Goal: Find specific page/section: Find specific page/section

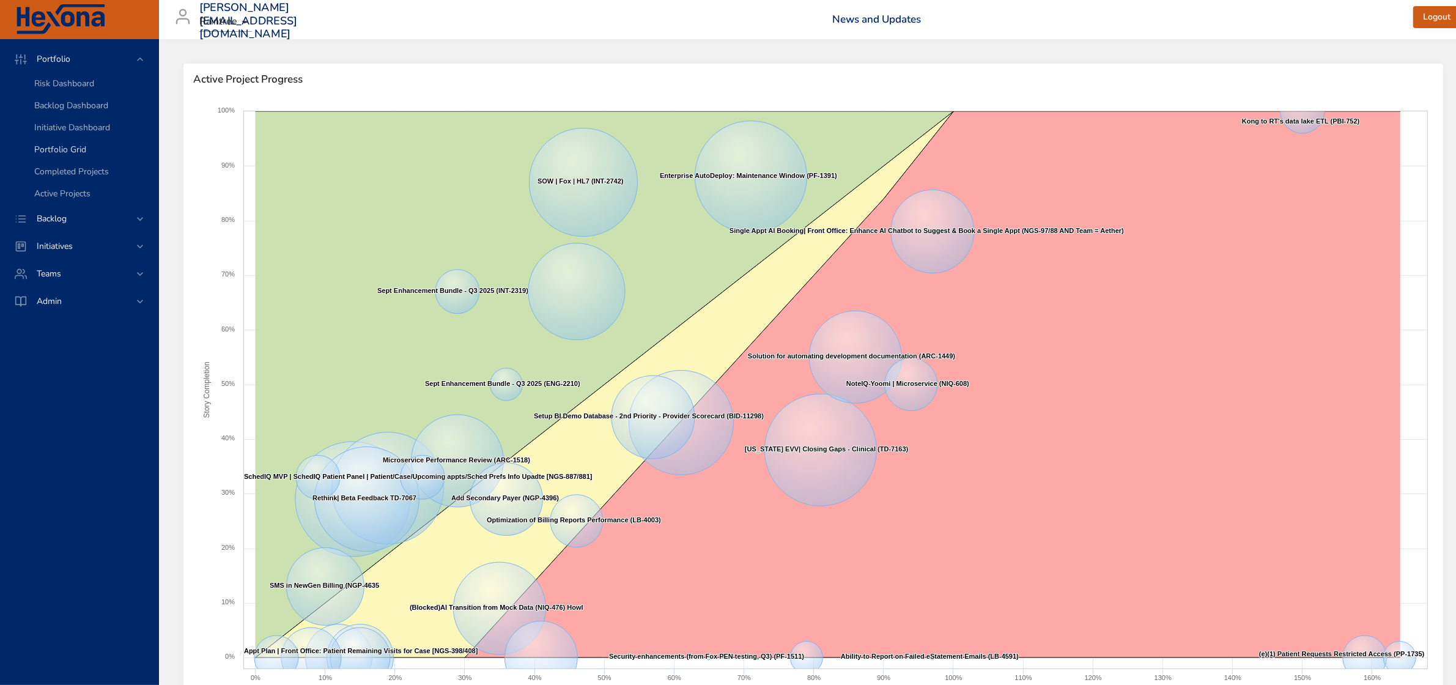
click at [80, 147] on span "Portfolio Grid" at bounding box center [60, 150] width 52 height 12
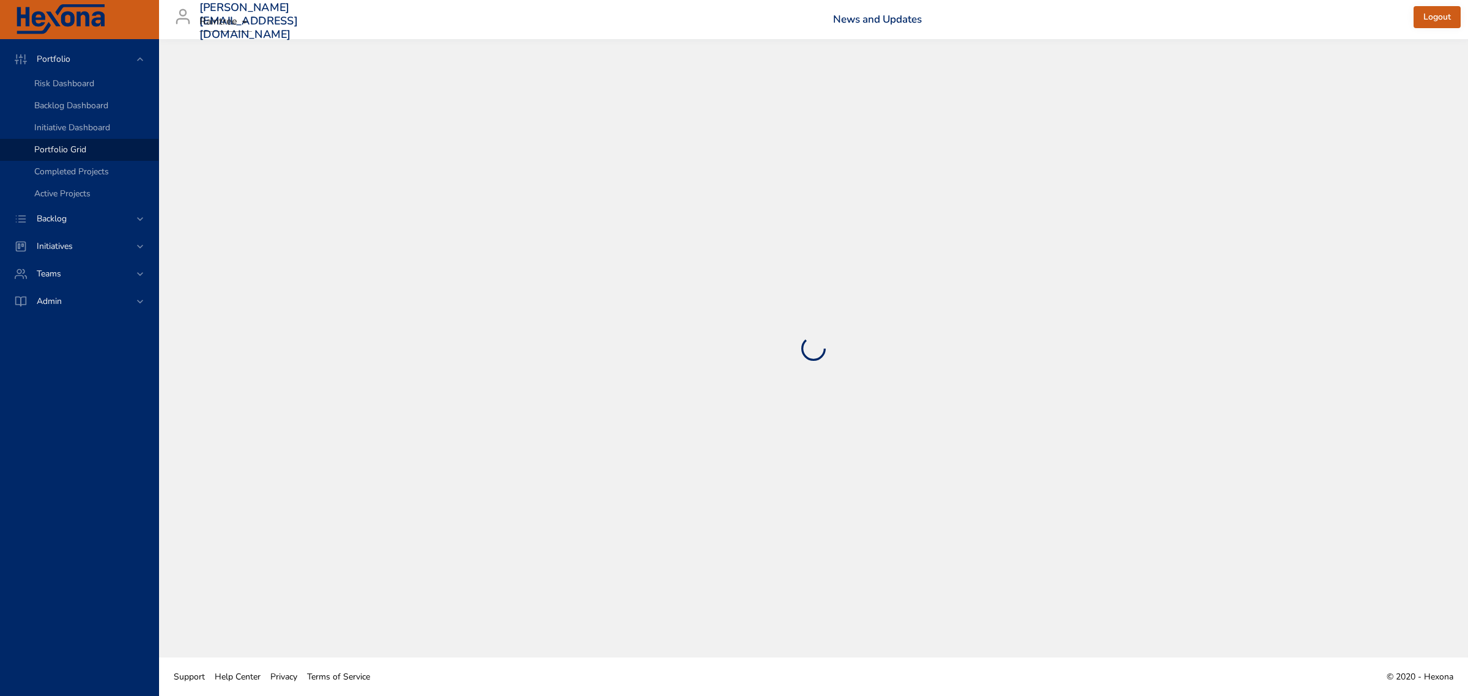
click at [86, 144] on span "Portfolio Grid" at bounding box center [60, 150] width 52 height 12
click at [83, 124] on span "Initiative Dashboard" at bounding box center [72, 128] width 76 height 12
click at [75, 150] on span "Portfolio Grid" at bounding box center [60, 150] width 52 height 12
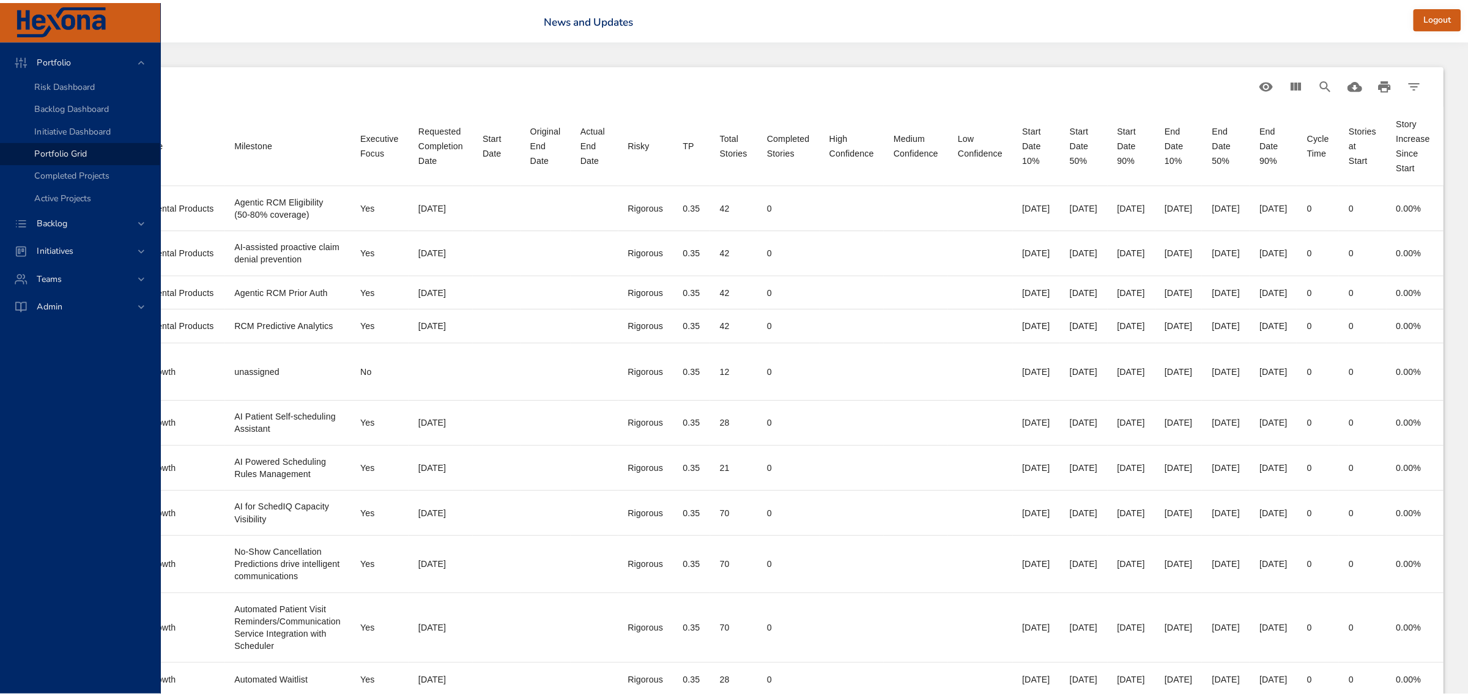
scroll to position [0, 637]
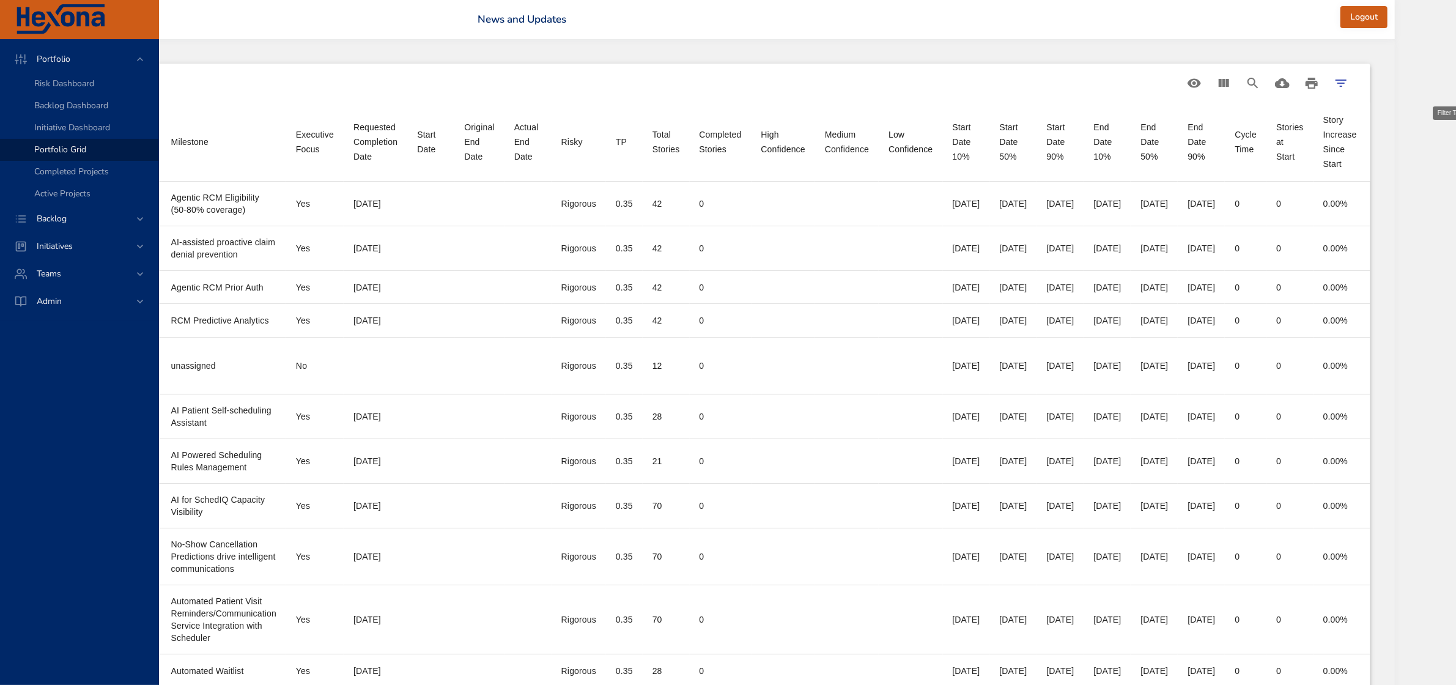
click at [1349, 89] on icon "Filter Table" at bounding box center [1341, 83] width 15 height 15
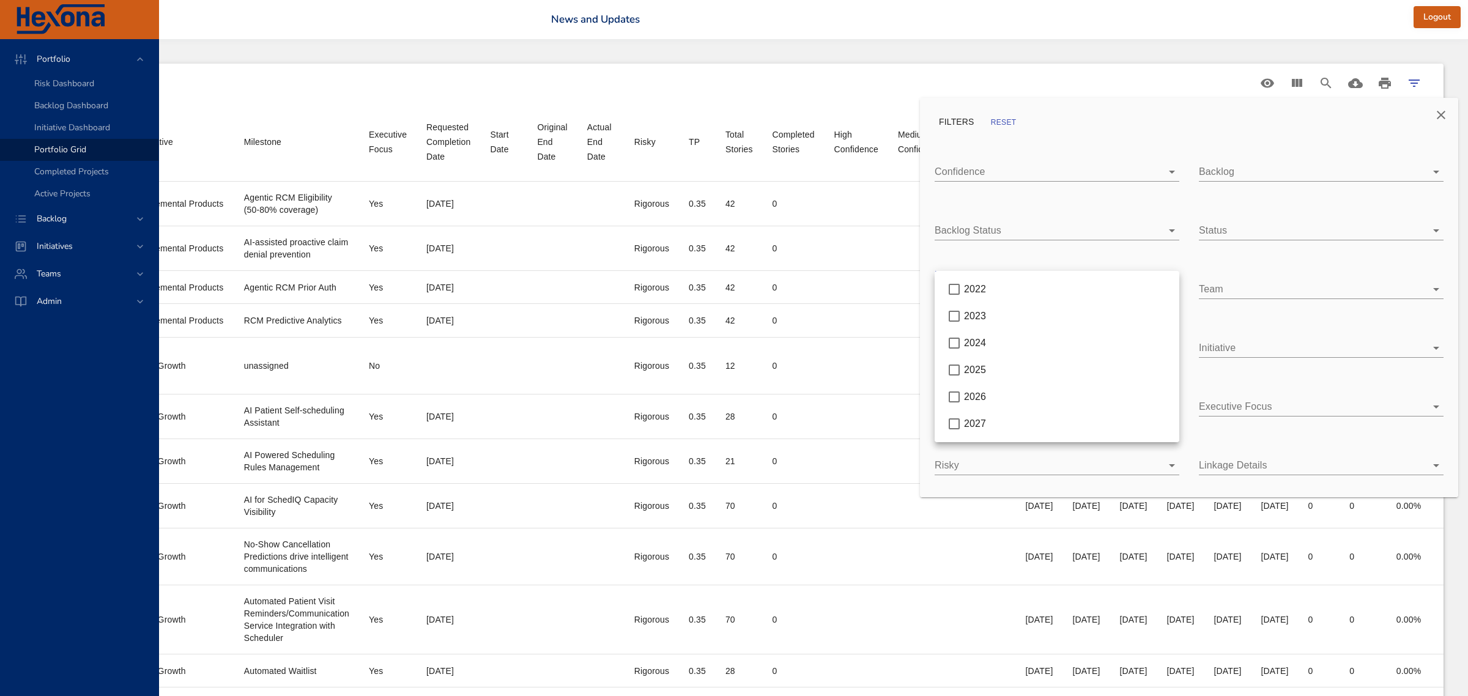
click at [904, 284] on body "Portfolio Risk Dashboard Backlog Dashboard Initiative Dashboard Portfolio Grid …" at bounding box center [170, 348] width 1468 height 696
click at [976, 401] on span "2026" at bounding box center [975, 396] width 22 height 10
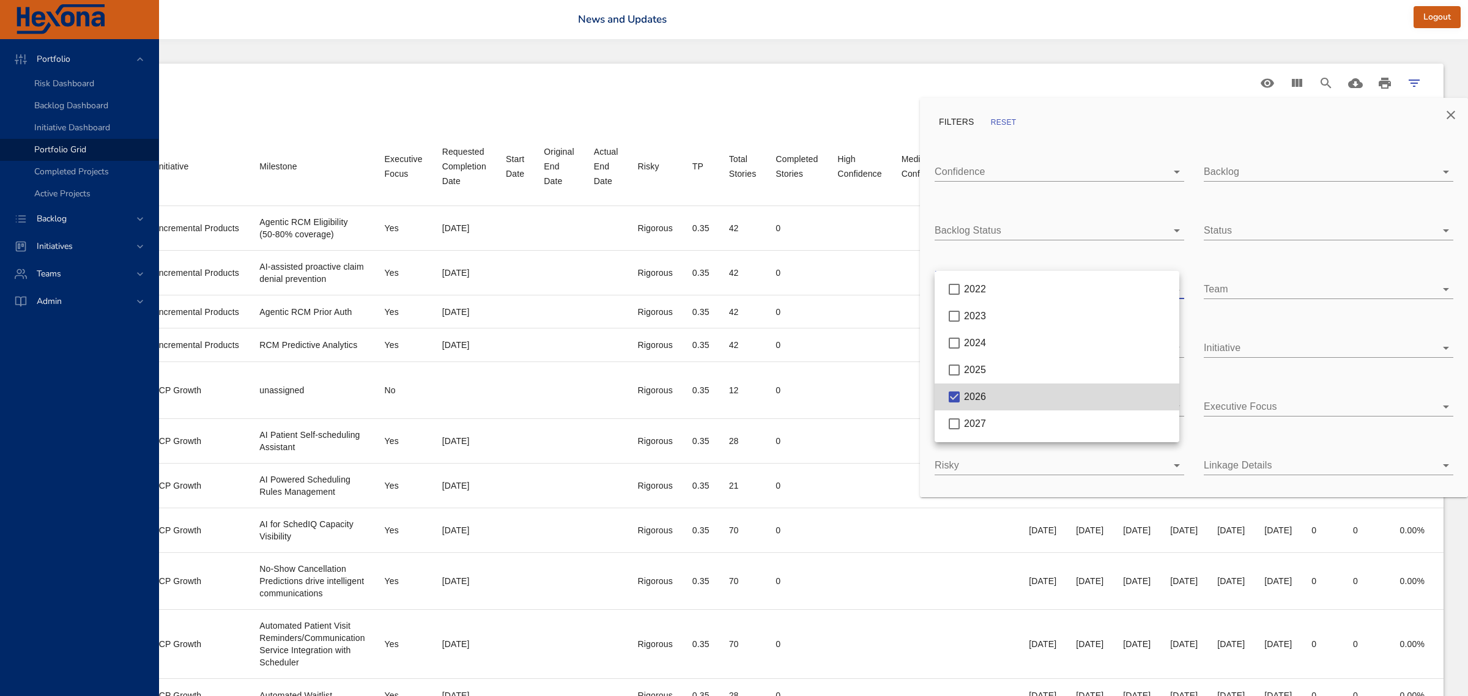
scroll to position [0, 606]
click at [1199, 129] on div at bounding box center [734, 348] width 1468 height 696
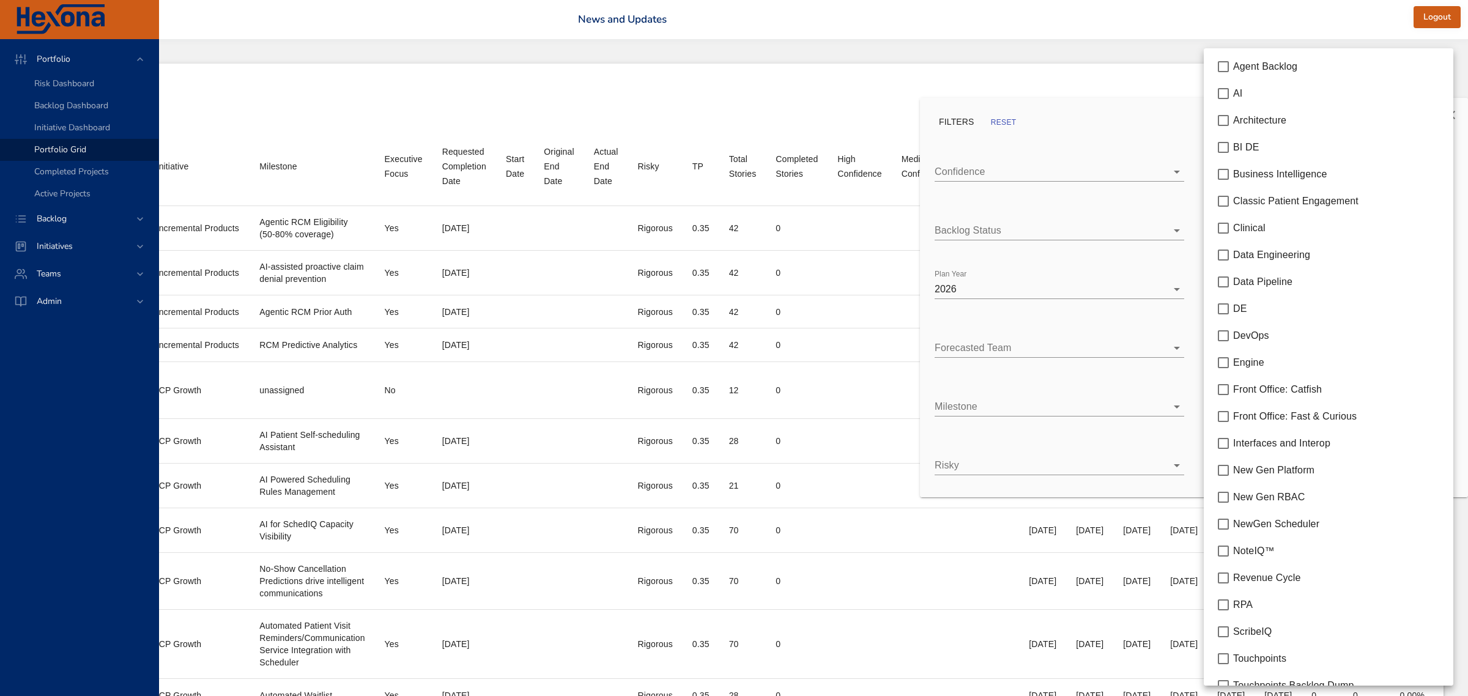
click at [959, 172] on body "Portfolio Risk Dashboard Backlog Dashboard Initiative Dashboard Portfolio Grid …" at bounding box center [225, 348] width 1468 height 696
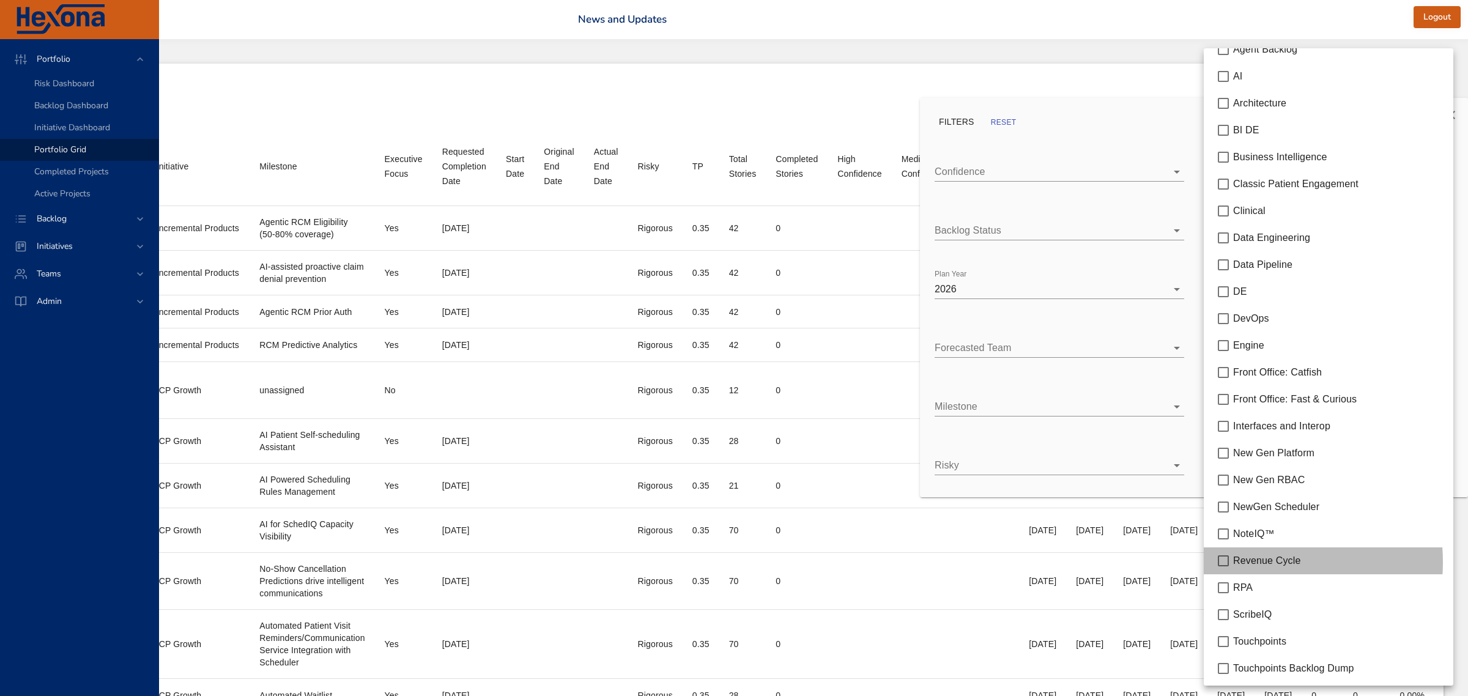
click at [1245, 564] on span "Revenue Cycle" at bounding box center [1266, 560] width 67 height 10
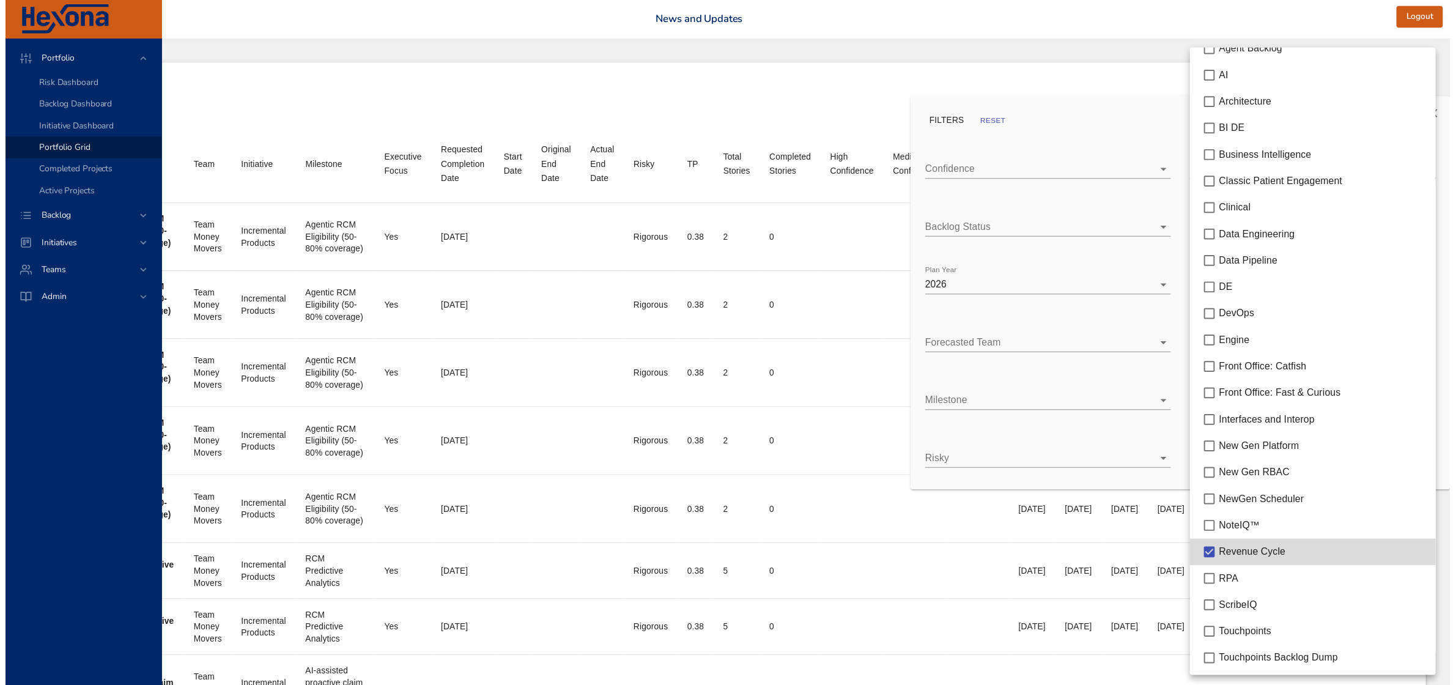
scroll to position [0, 442]
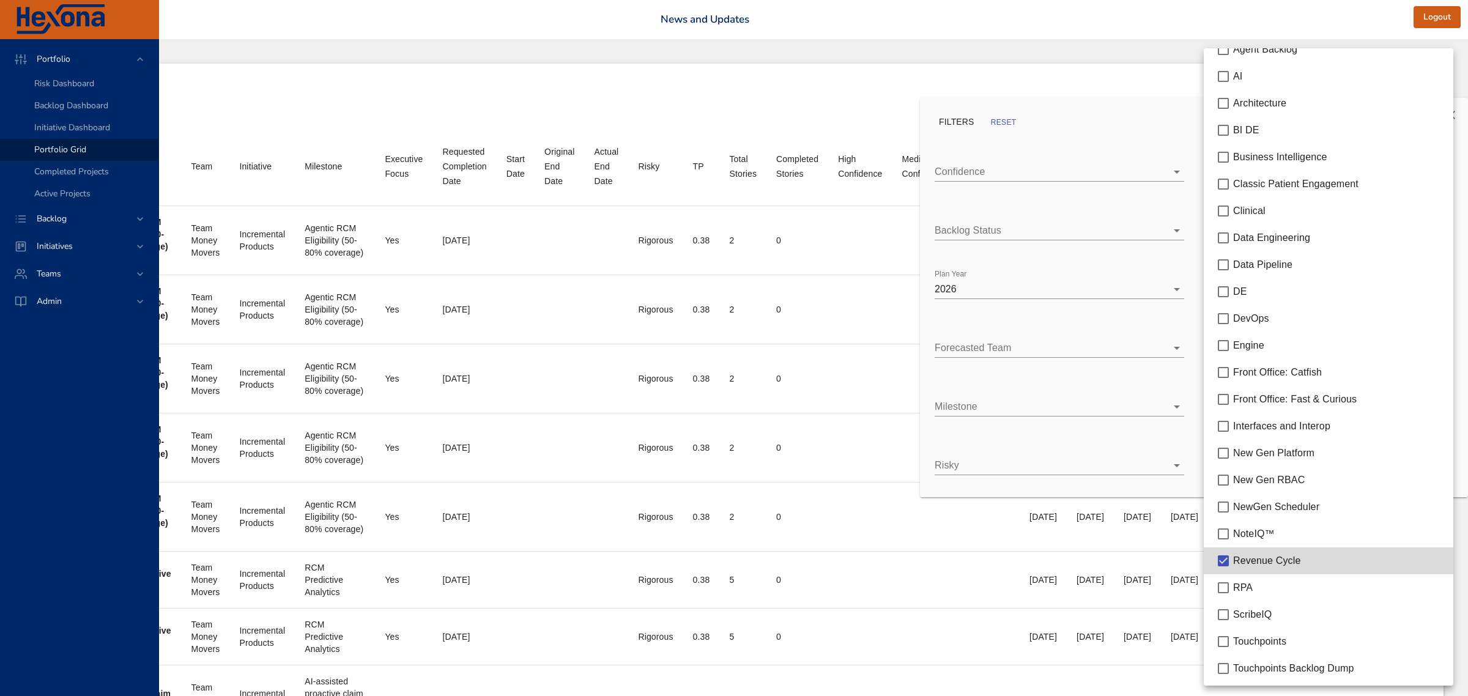
click at [1114, 50] on div at bounding box center [734, 348] width 1468 height 696
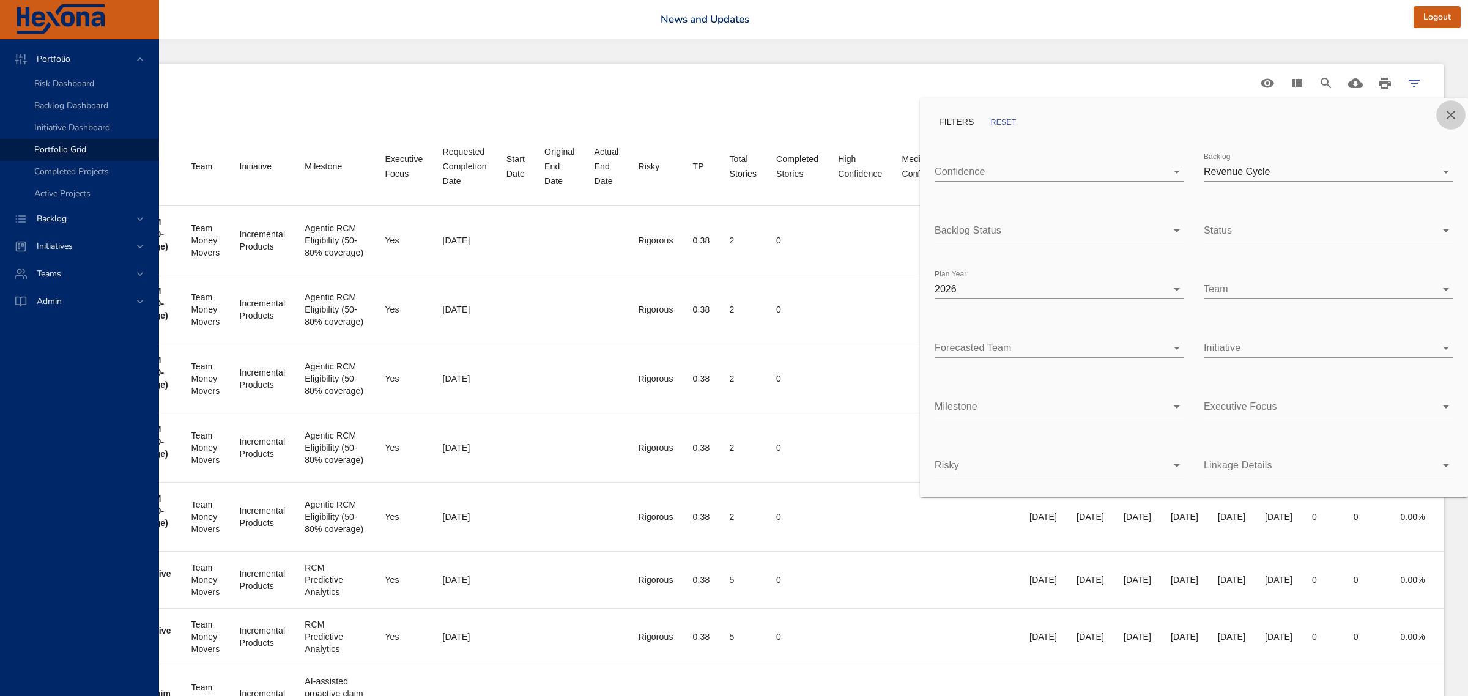
click at [1451, 105] on button "Close" at bounding box center [1450, 114] width 29 height 29
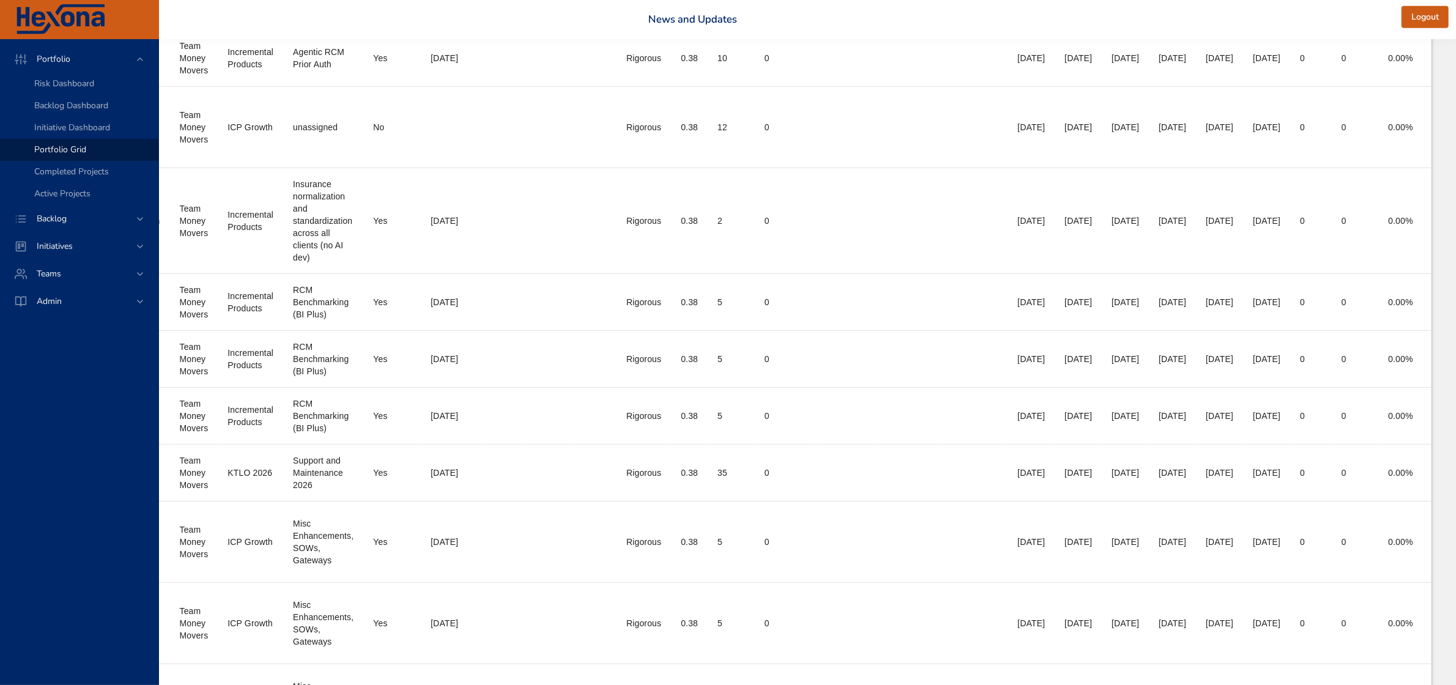
scroll to position [688, 447]
